Goal: Task Accomplishment & Management: Use online tool/utility

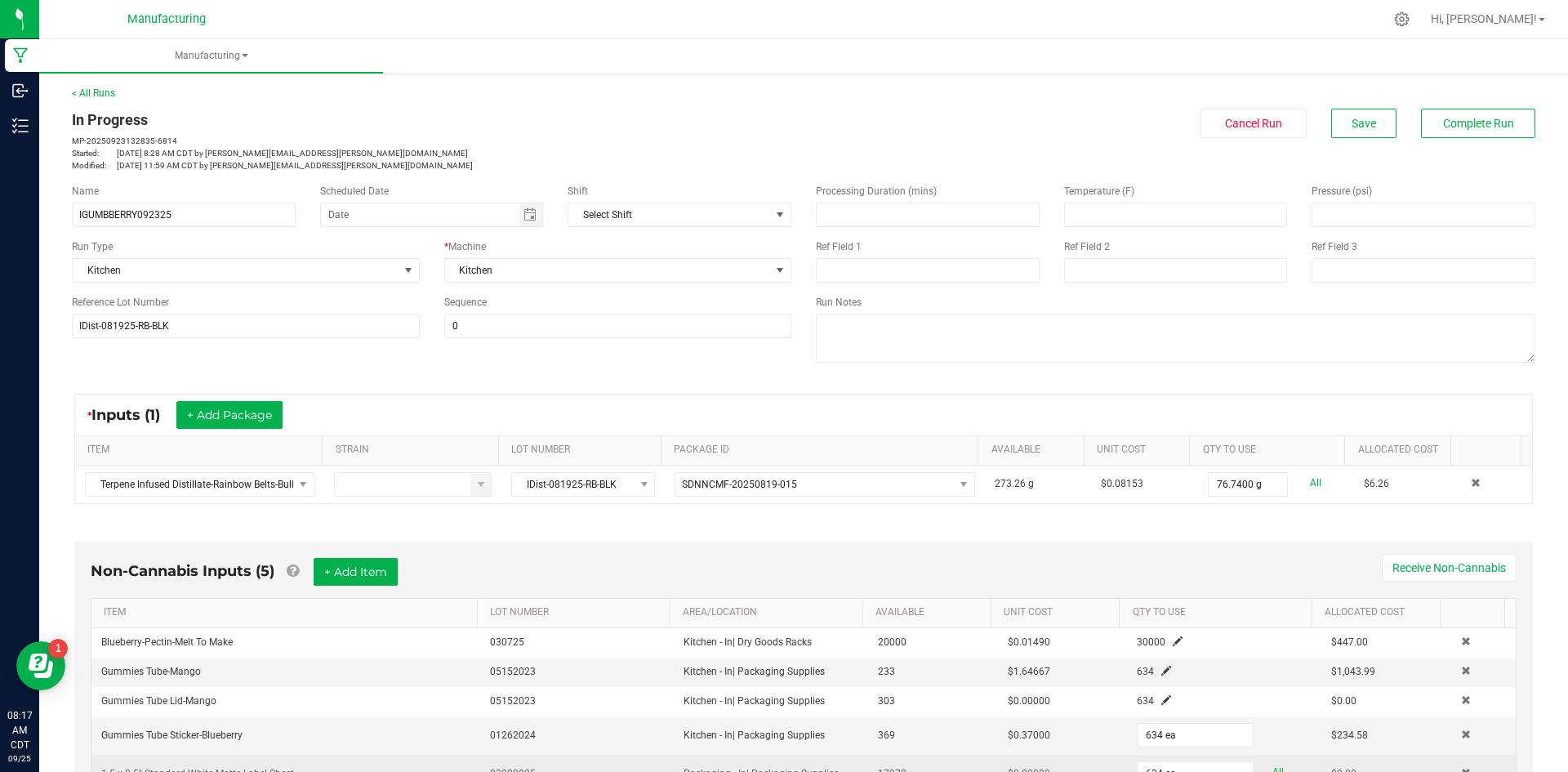
scroll to position [384, 0]
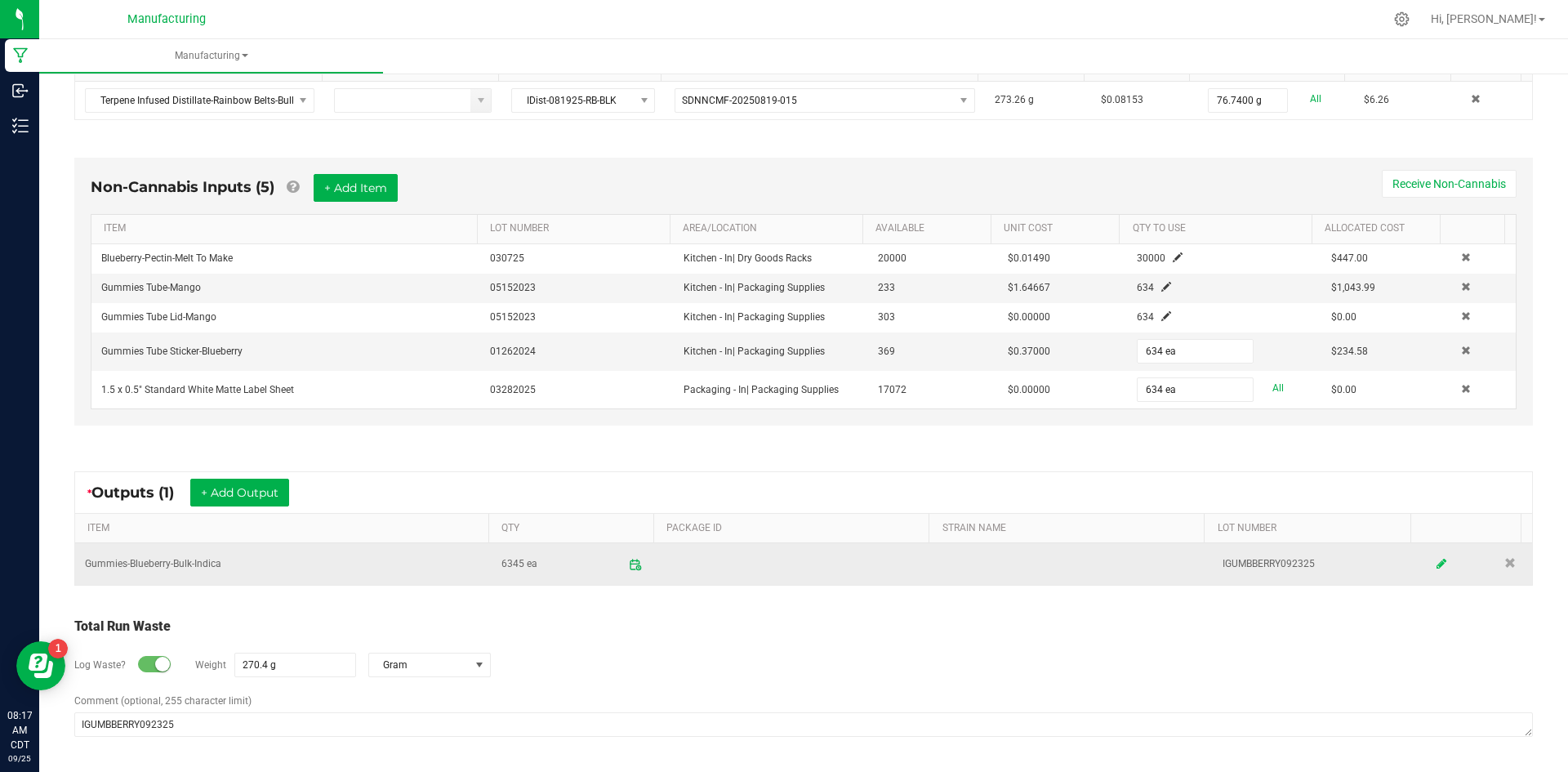
click at [1430, 563] on link at bounding box center [1442, 563] width 24 height 32
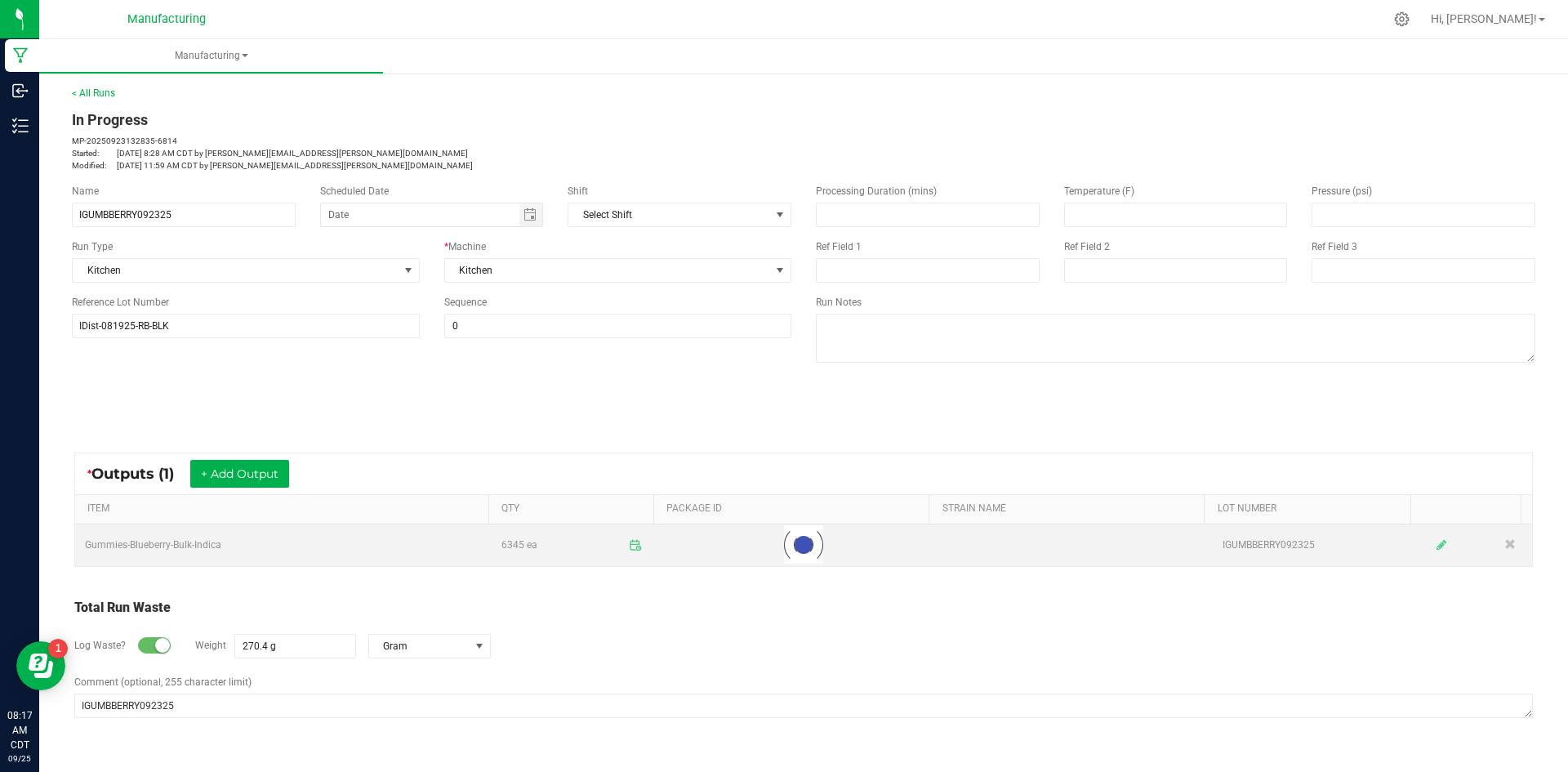
scroll to position [0, 0]
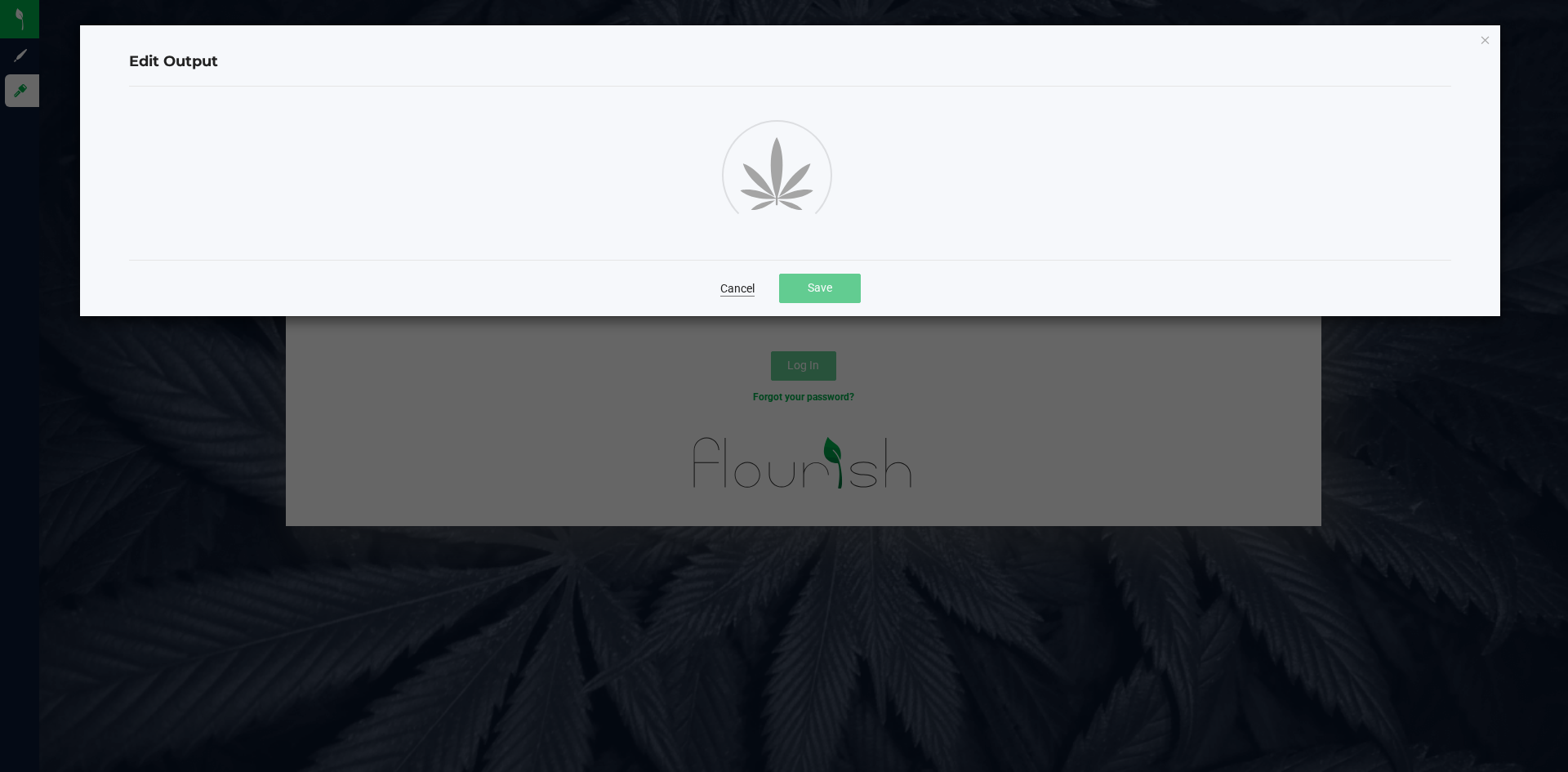
click at [743, 295] on link "Cancel" at bounding box center [737, 288] width 34 height 16
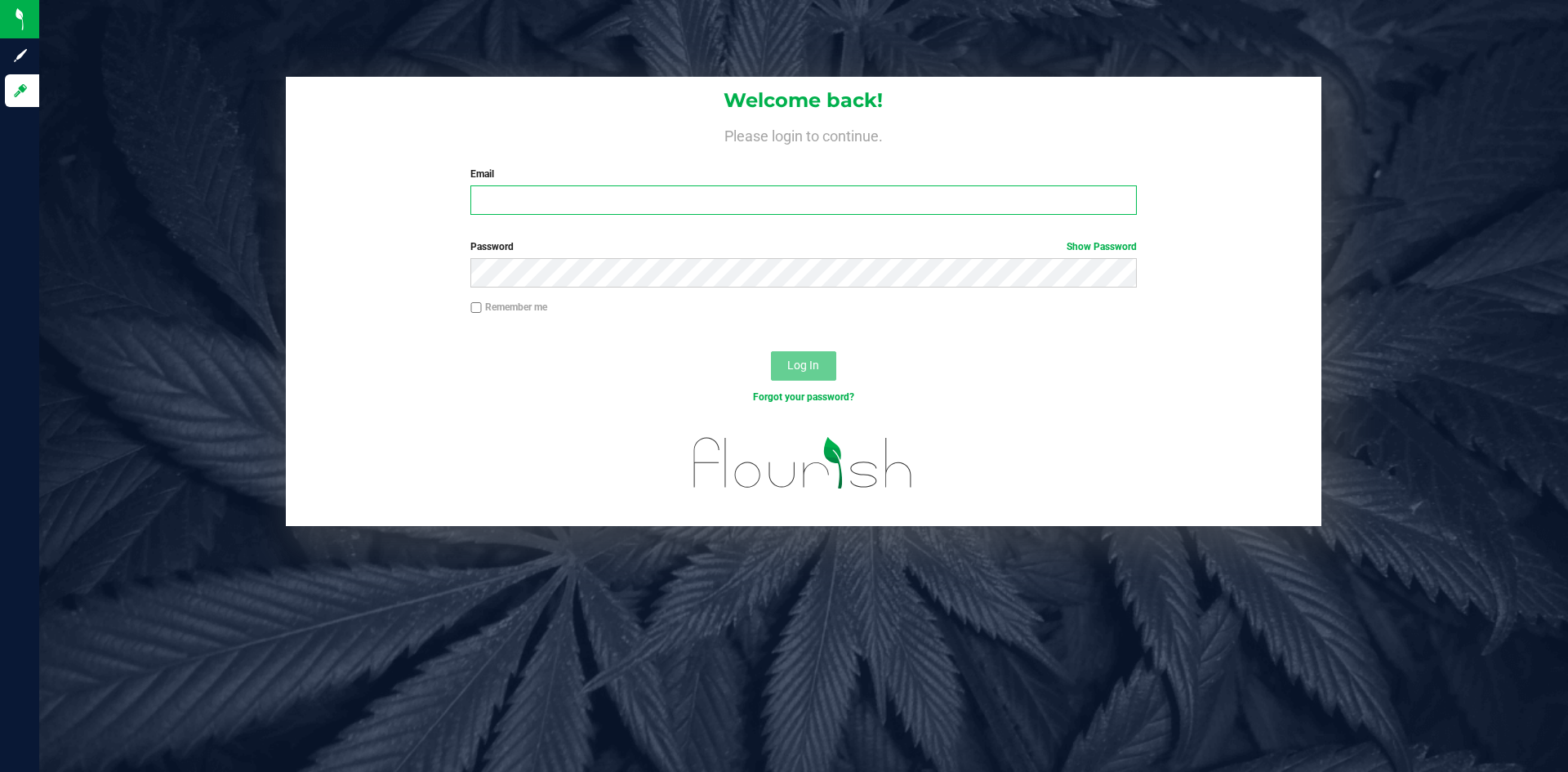
click at [653, 195] on input "Email" at bounding box center [803, 200] width 666 height 29
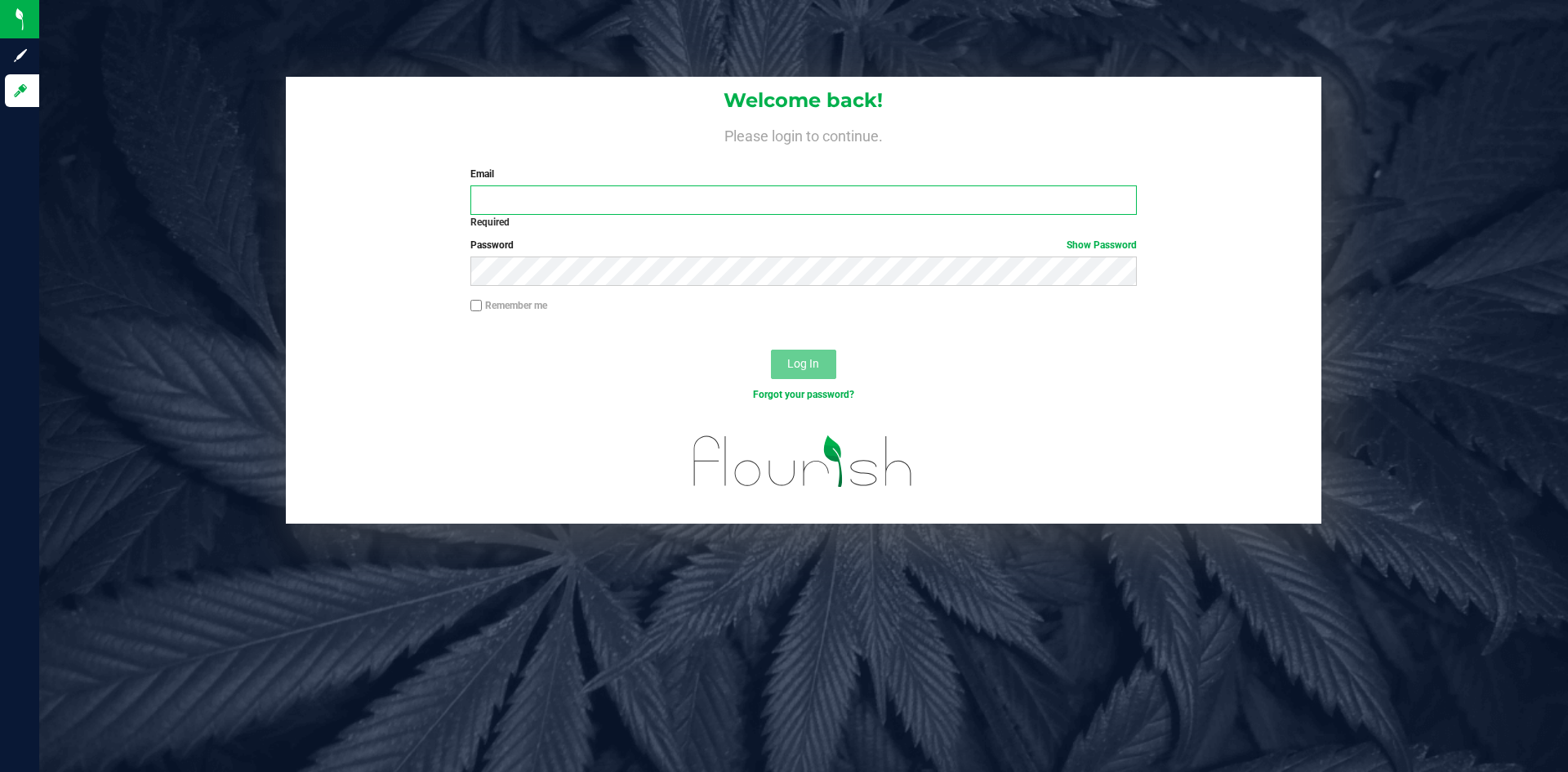
type input "[PERSON_NAME][EMAIL_ADDRESS][PERSON_NAME][DOMAIN_NAME]"
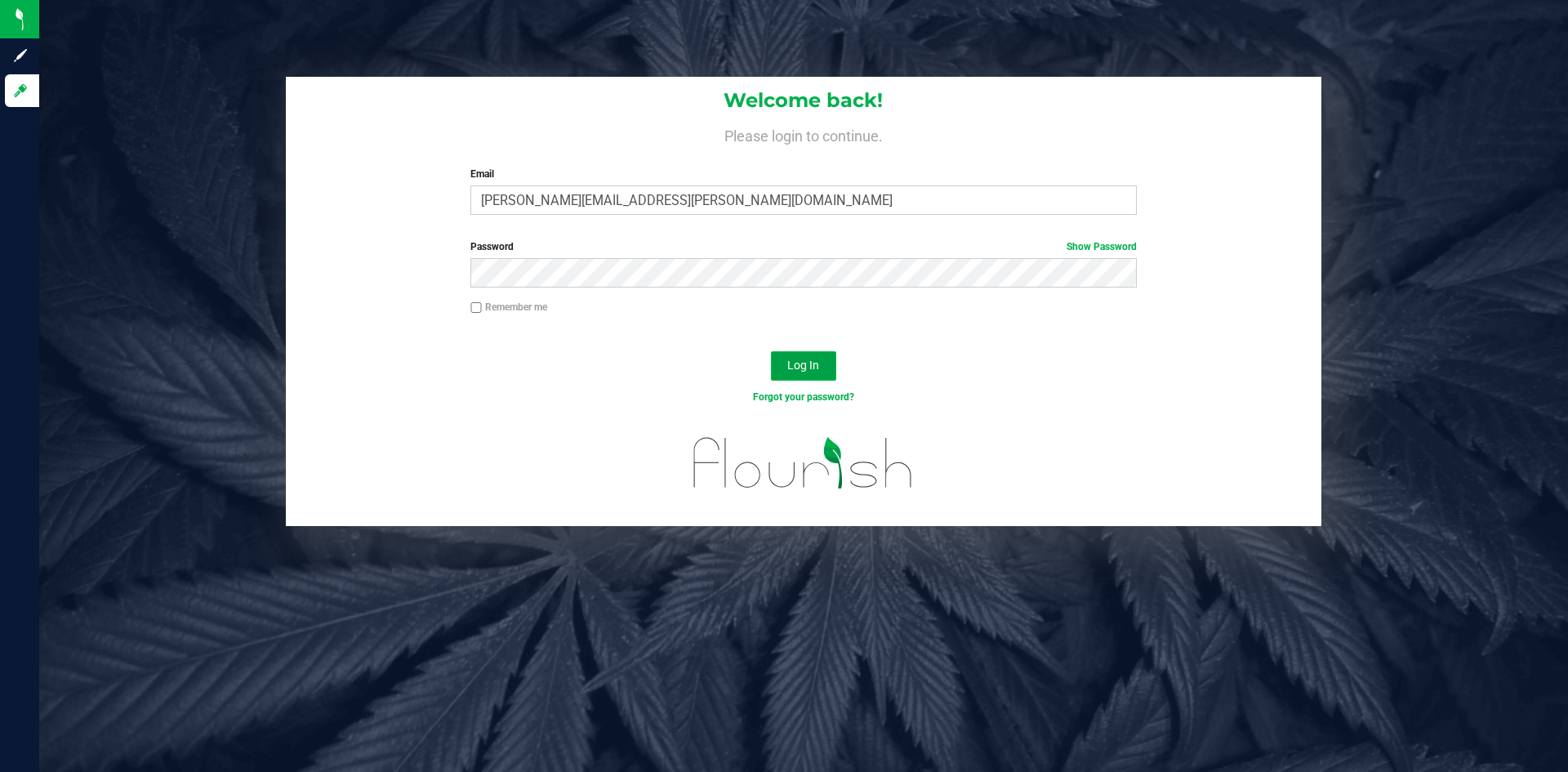
click at [818, 359] on span "Log In" at bounding box center [803, 364] width 32 height 13
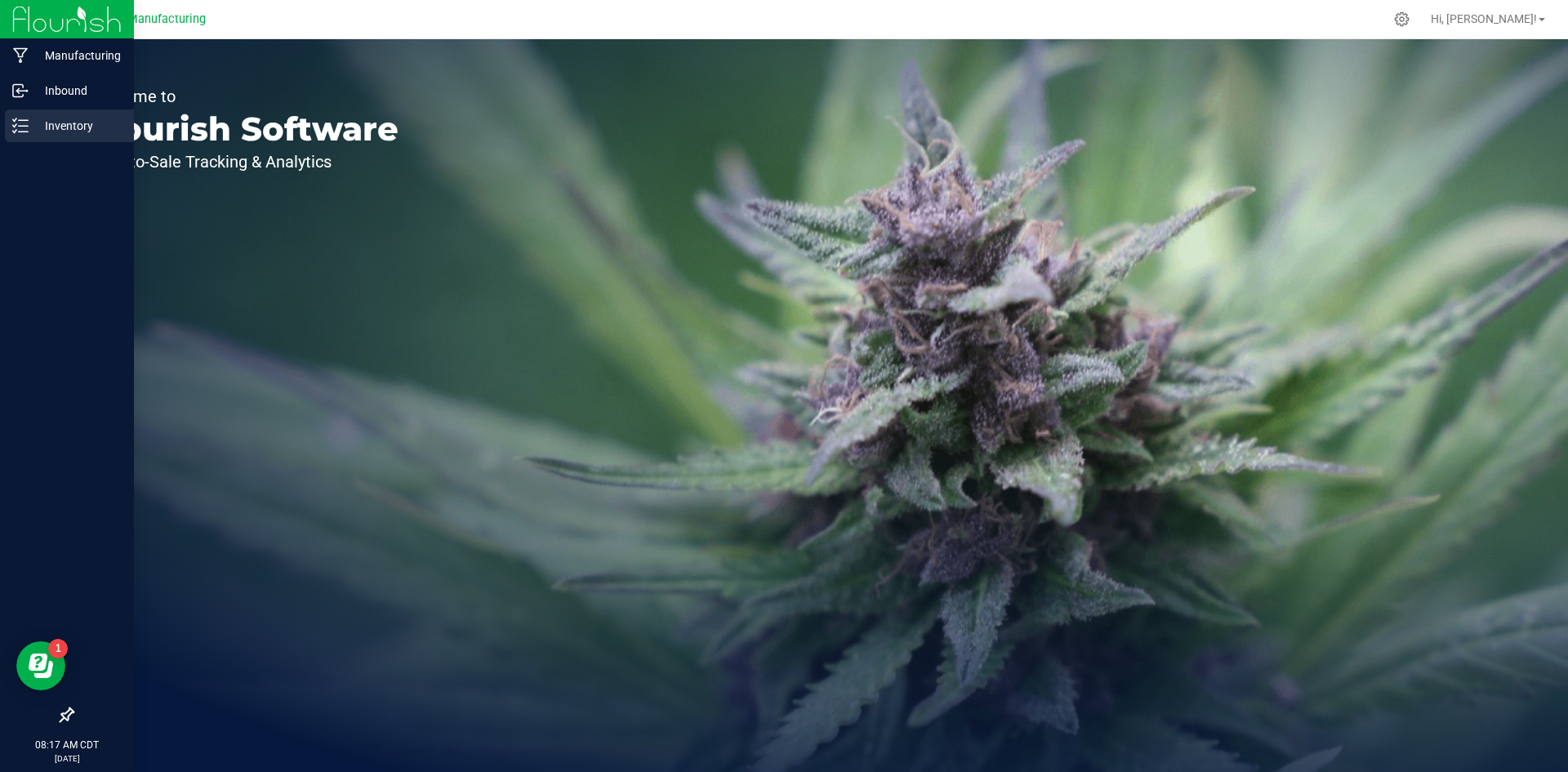
click at [13, 125] on icon at bounding box center [15, 125] width 3 height 3
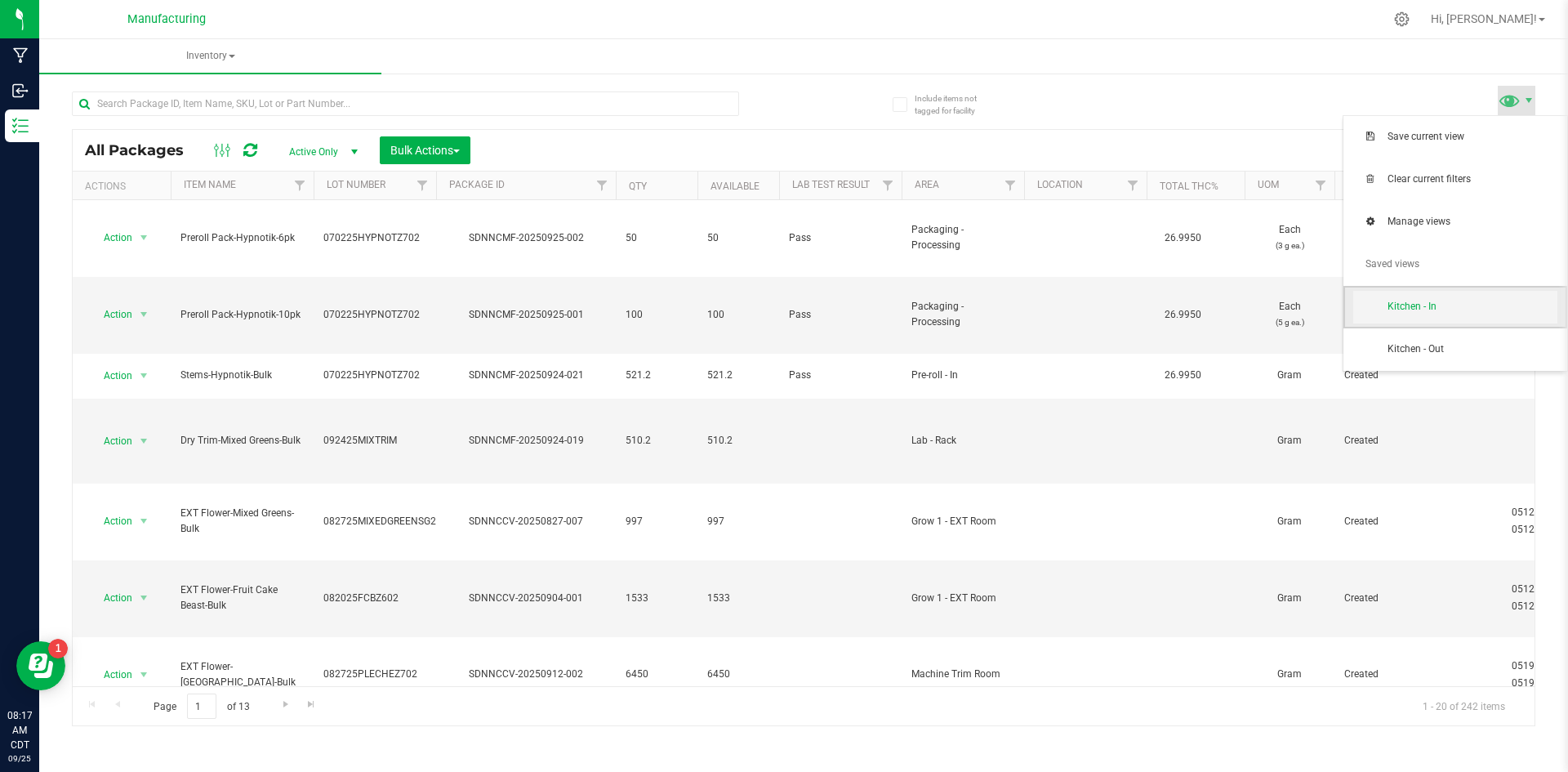
click at [1447, 308] on span "Kitchen - In" at bounding box center [1472, 307] width 170 height 14
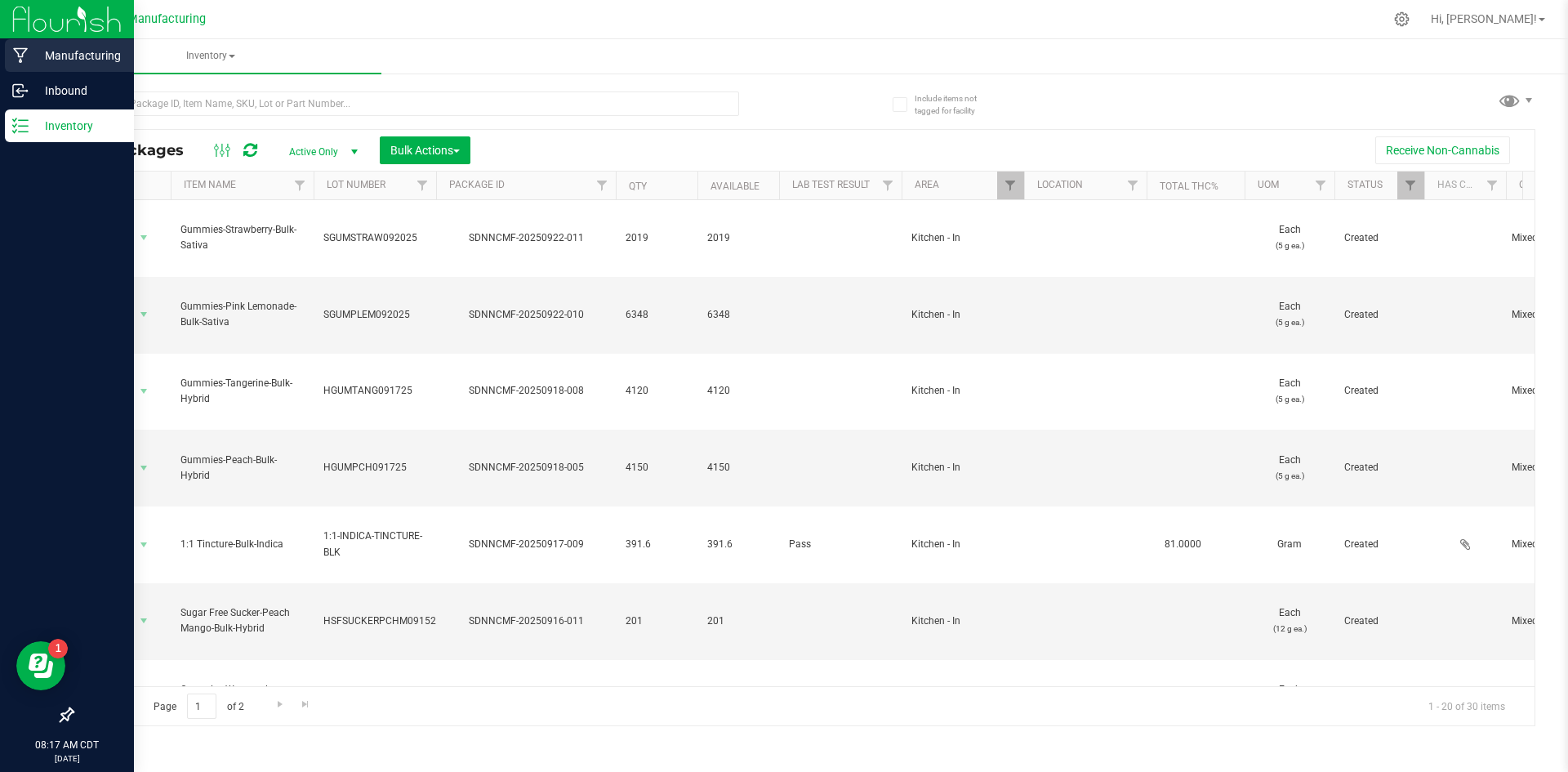
click at [31, 59] on p "Manufacturing" at bounding box center [77, 55] width 98 height 20
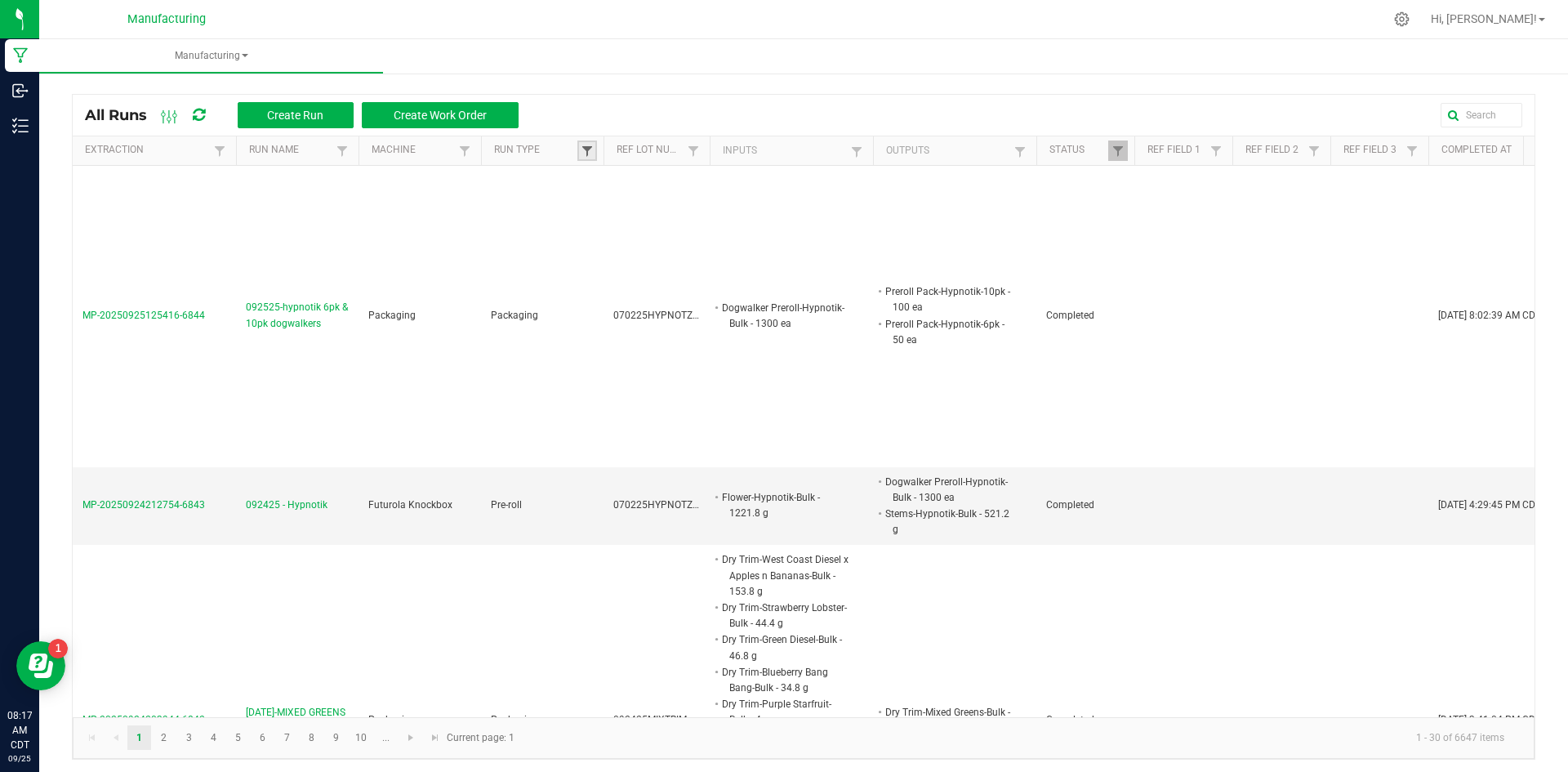
click at [587, 152] on span at bounding box center [586, 151] width 13 height 13
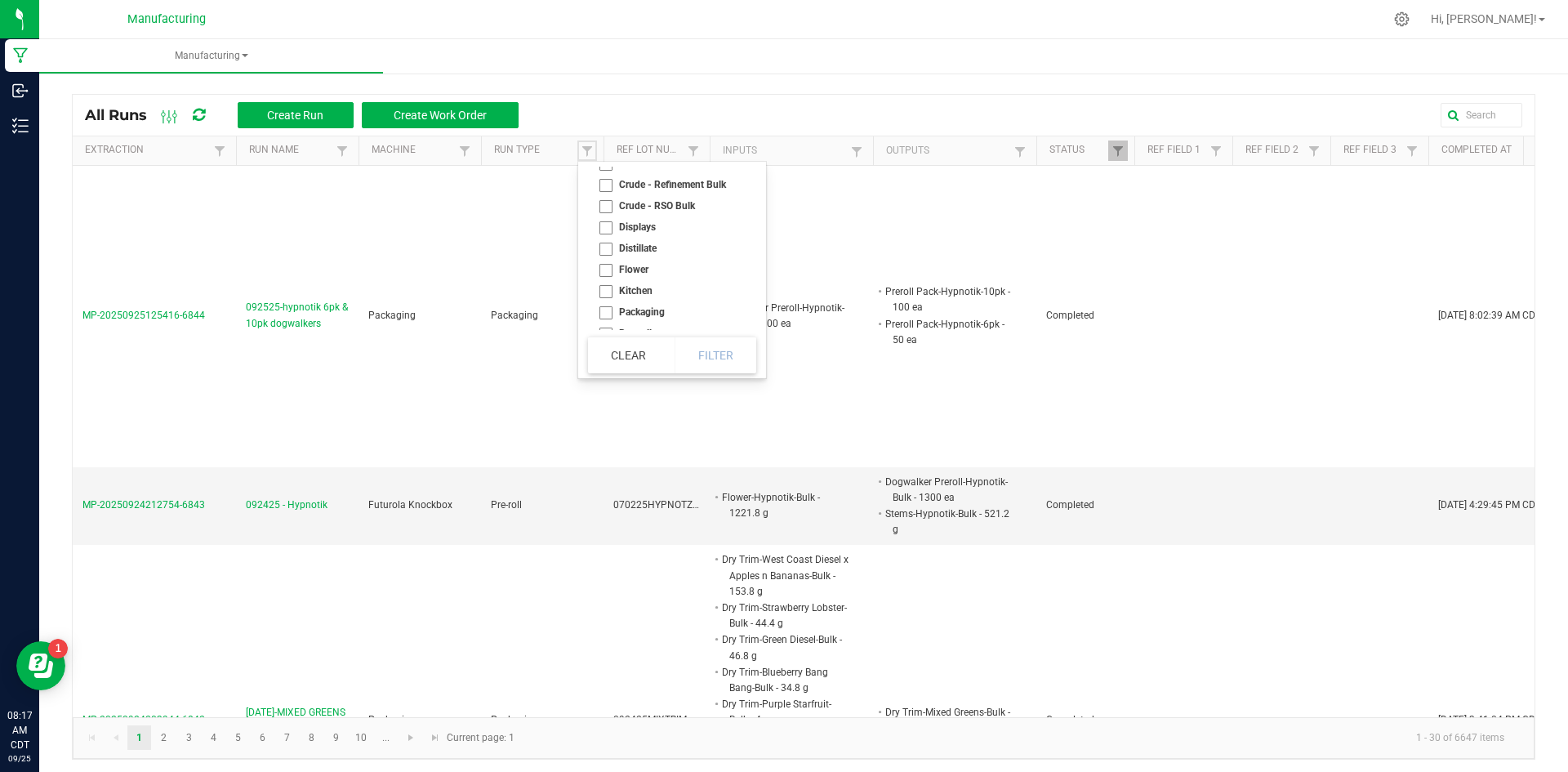
scroll to position [65, 0]
click at [633, 275] on li "Kitchen" at bounding box center [667, 281] width 158 height 22
checkbox input "true"
click at [722, 350] on button "Filter" at bounding box center [715, 356] width 82 height 36
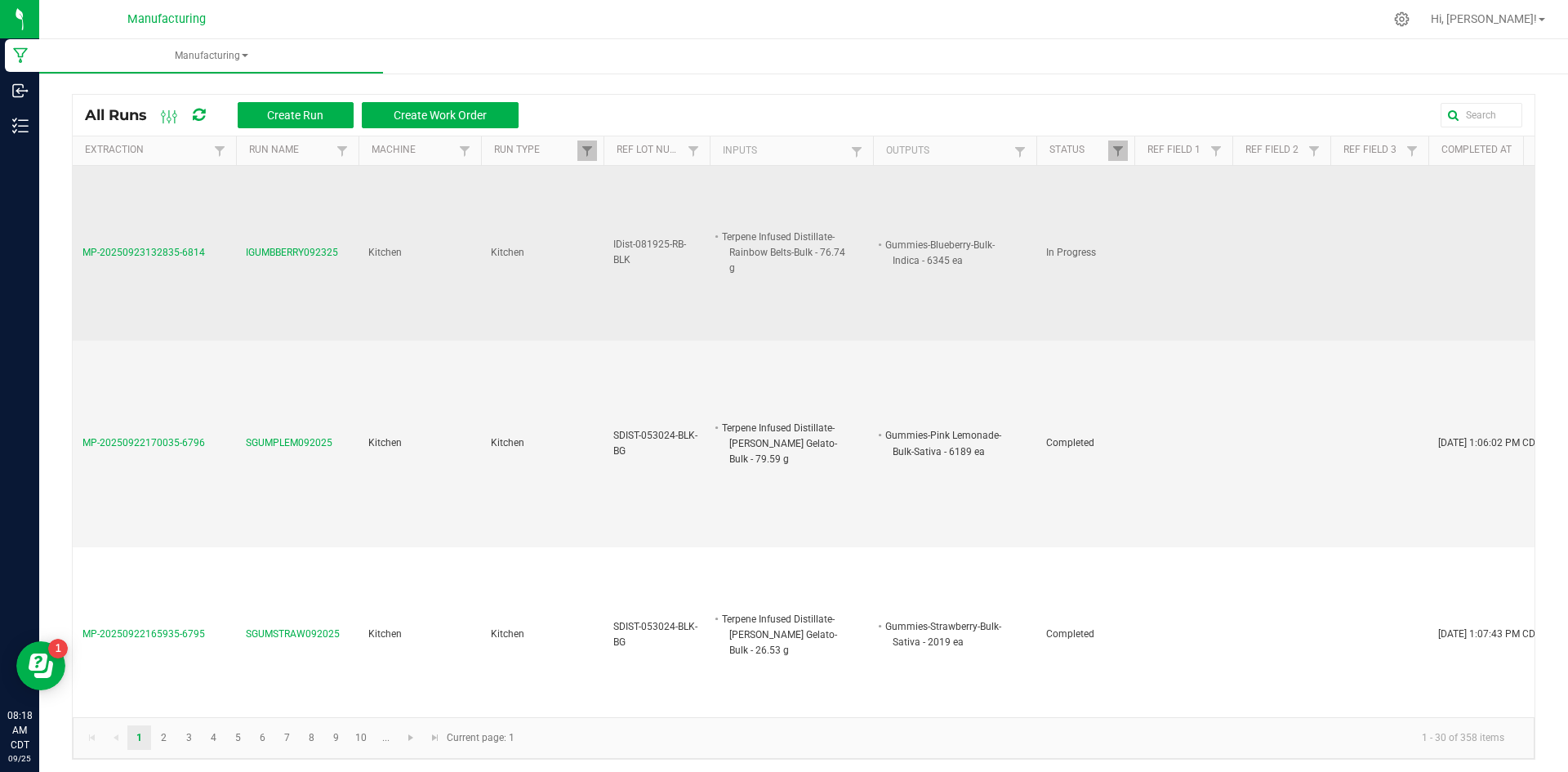
click at [303, 251] on span "IGUMBBERRY092325" at bounding box center [291, 253] width 92 height 16
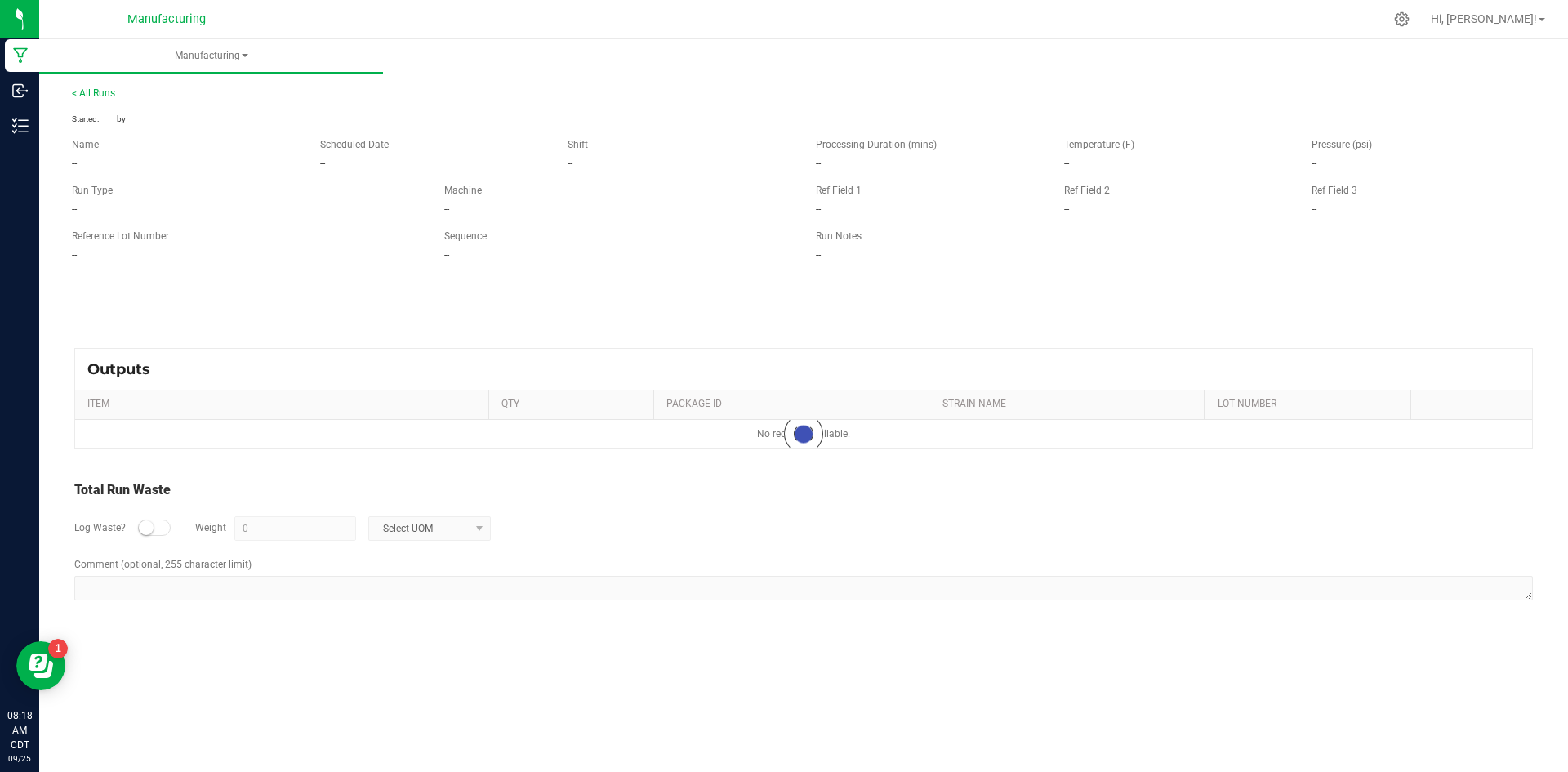
type input "270.4 g"
type textarea "IGUMBBERRY092325"
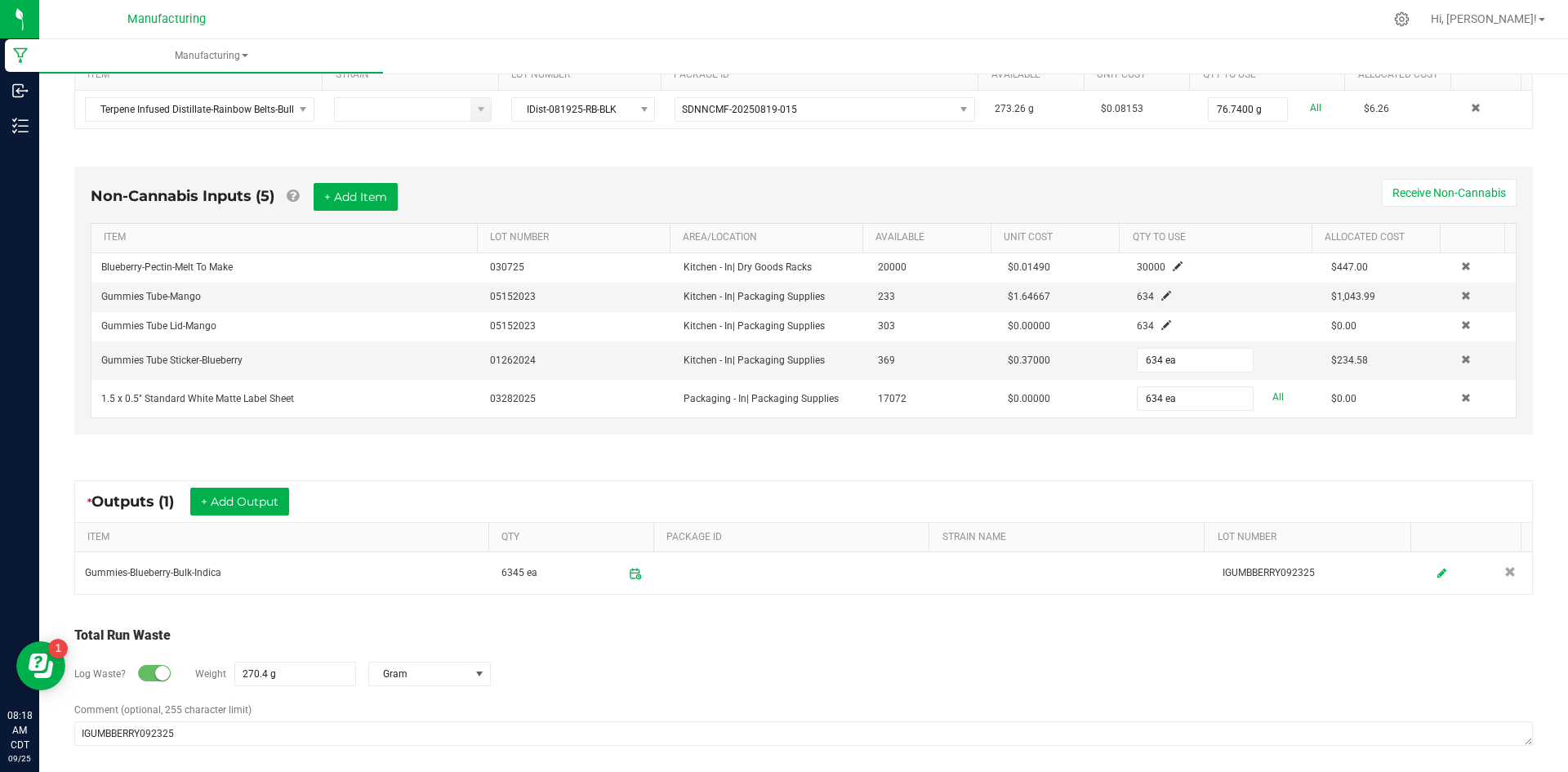
scroll to position [384, 0]
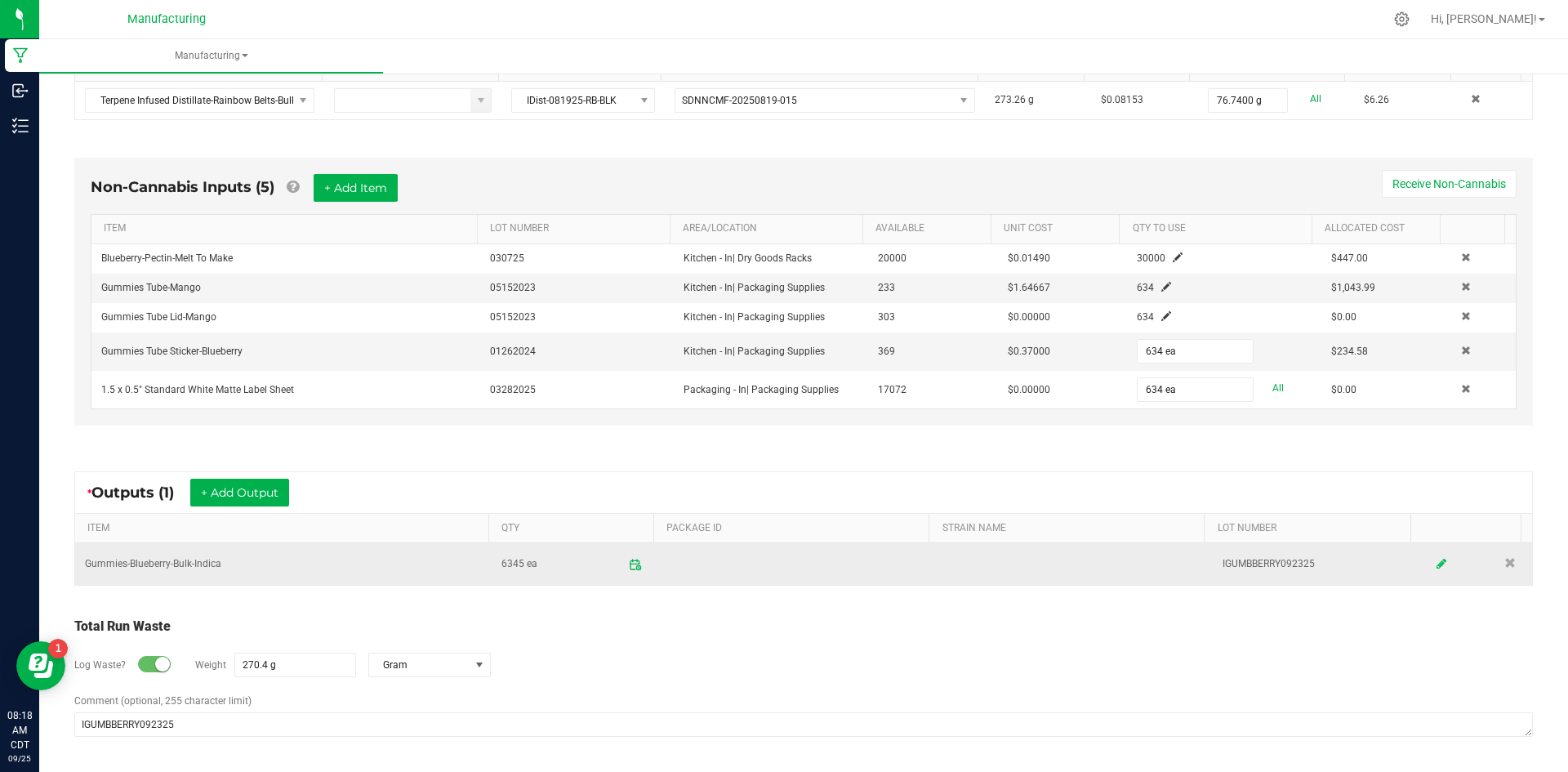
click at [1436, 564] on icon at bounding box center [1441, 564] width 9 height 11
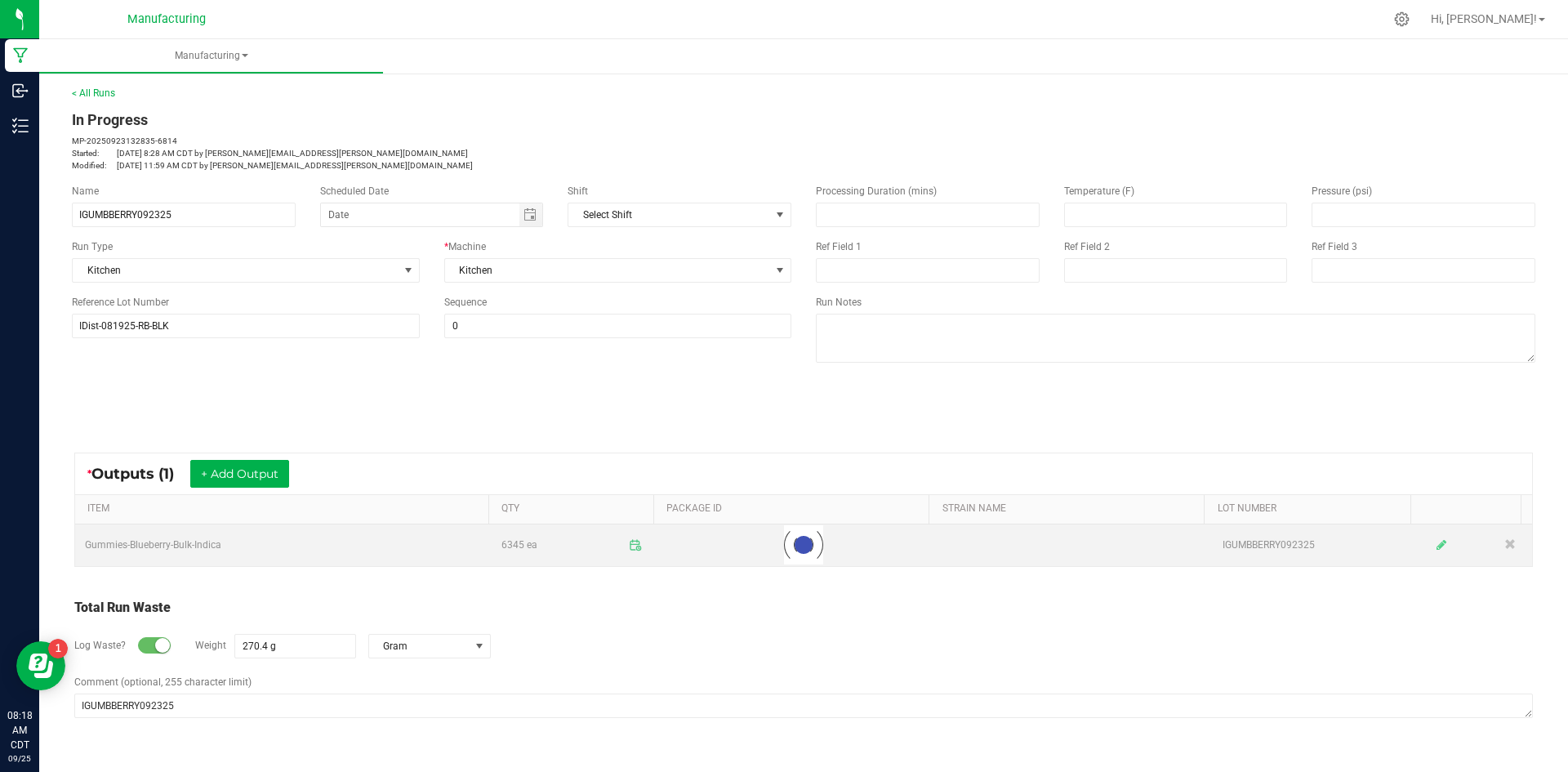
scroll to position [0, 0]
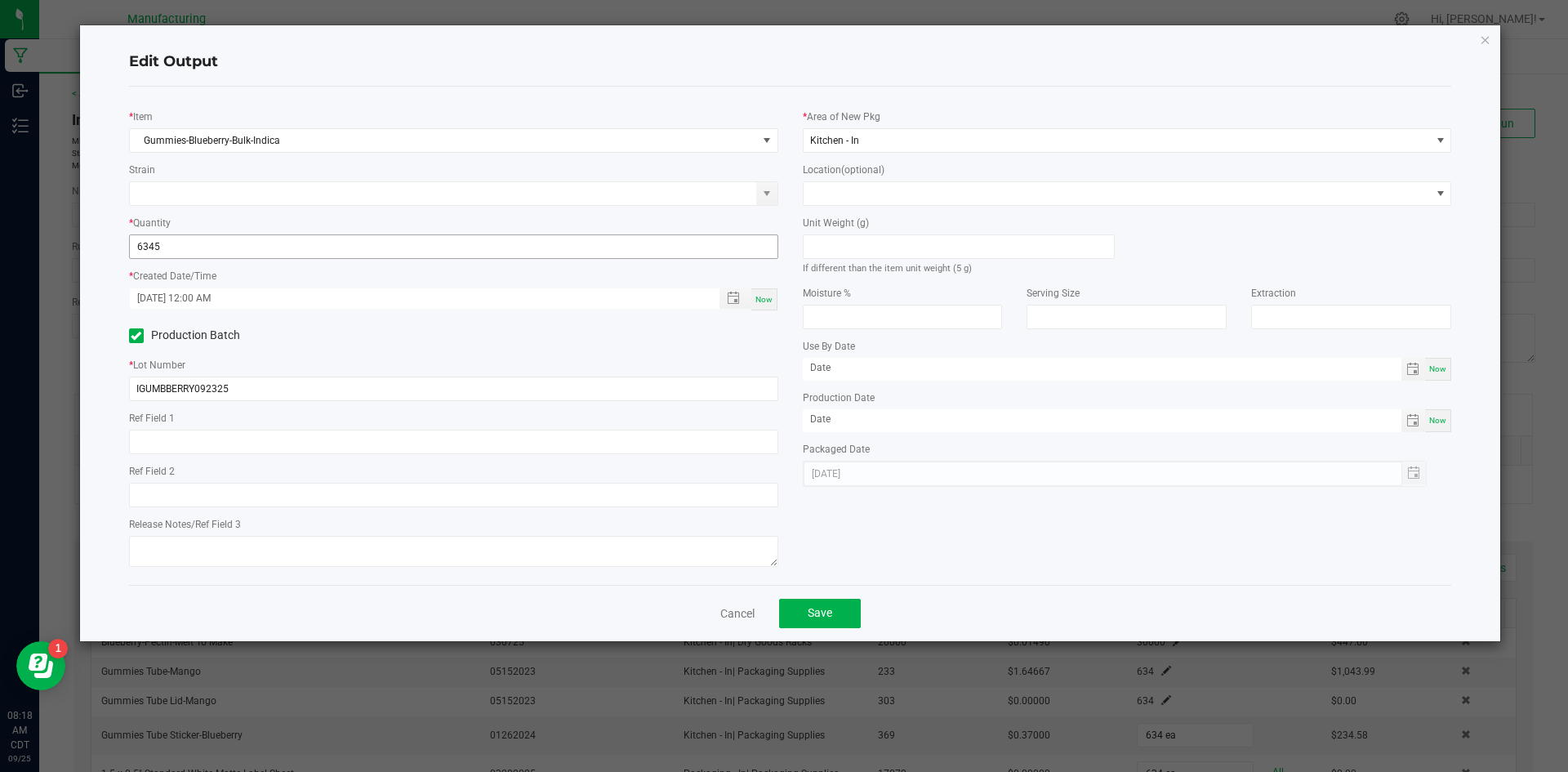
click at [182, 246] on input "6345" at bounding box center [454, 246] width 648 height 23
type input "6343 ea"
click at [829, 616] on span "Save" at bounding box center [820, 613] width 24 height 13
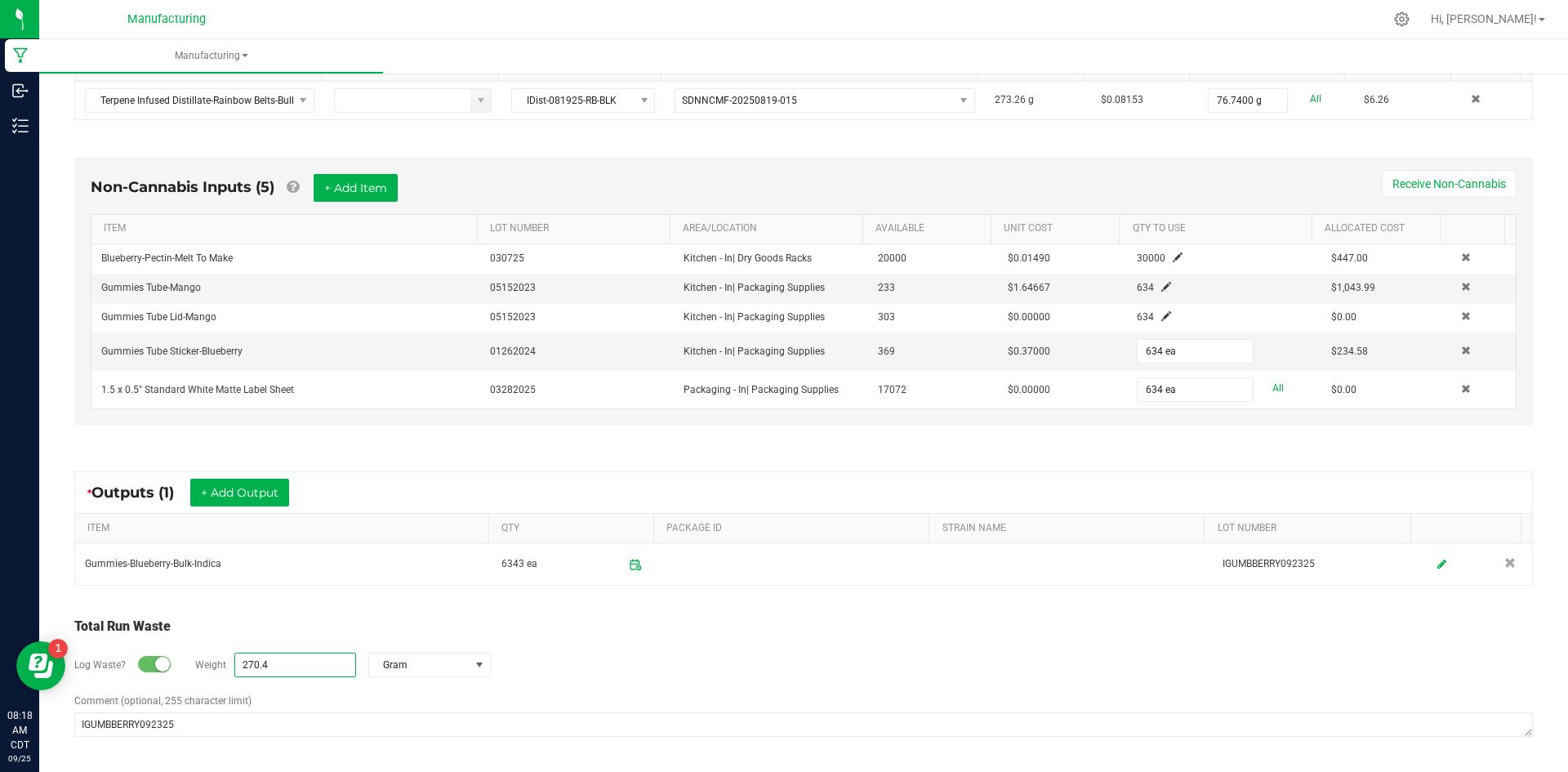
click at [282, 663] on input "270.4" at bounding box center [294, 665] width 120 height 23
type input "276.65 g"
click at [459, 607] on div "Total Run Waste Log Waste? Weight 276.65 g Gram Comment (optional, 255 characte…" at bounding box center [803, 678] width 1488 height 155
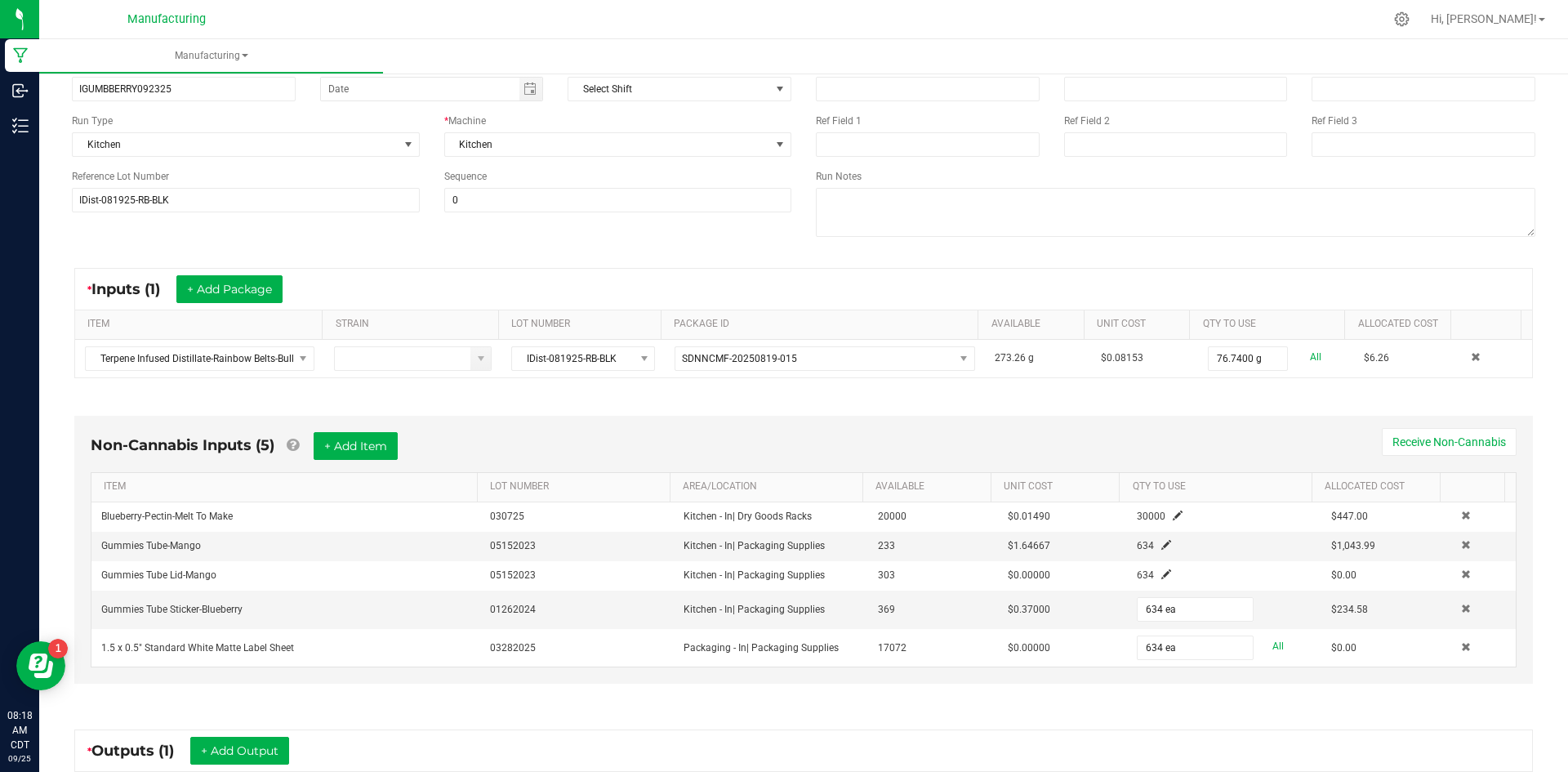
scroll to position [0, 0]
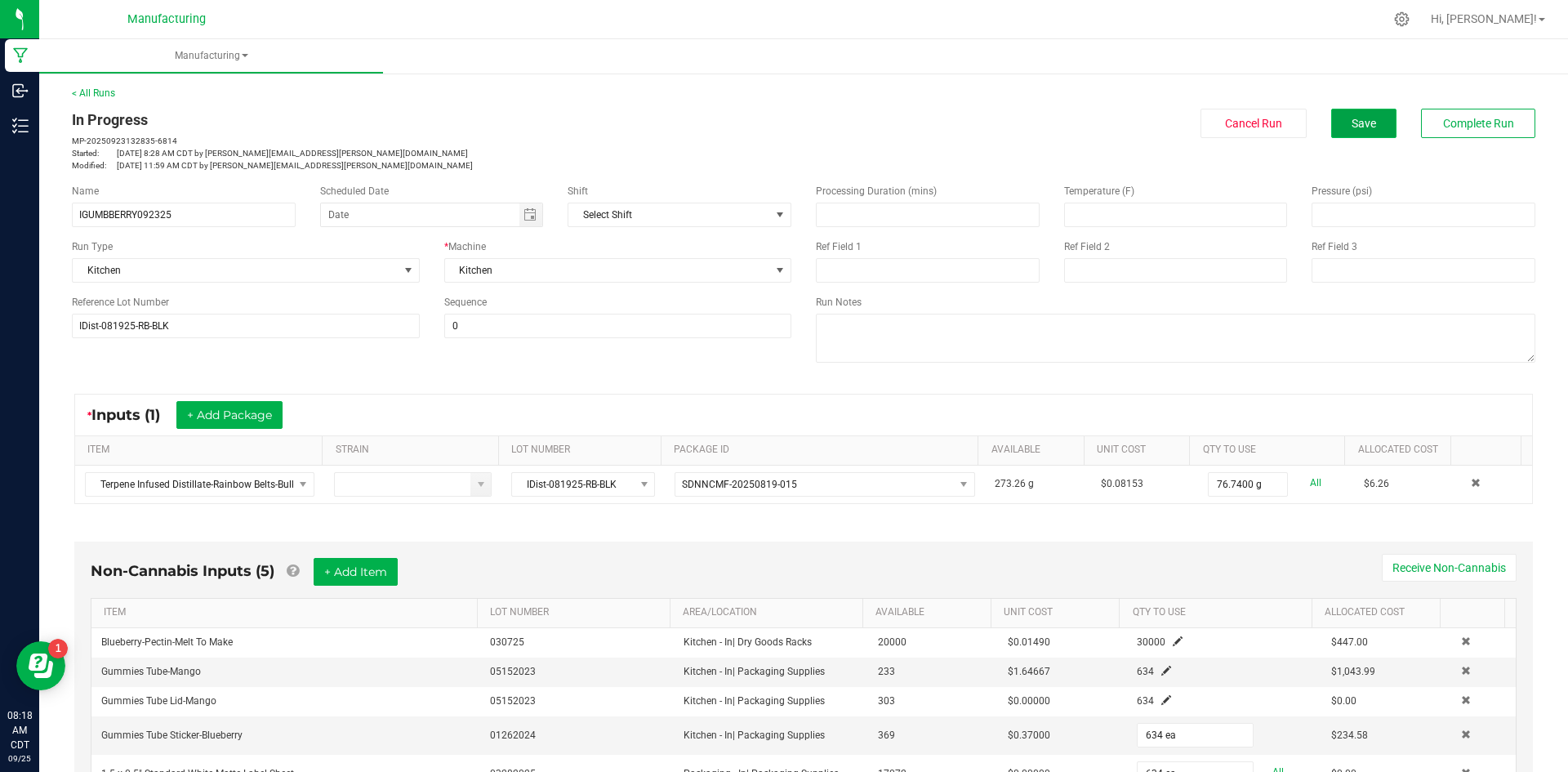
click at [1352, 127] on span "Save" at bounding box center [1364, 123] width 24 height 13
